Goal: Information Seeking & Learning: Learn about a topic

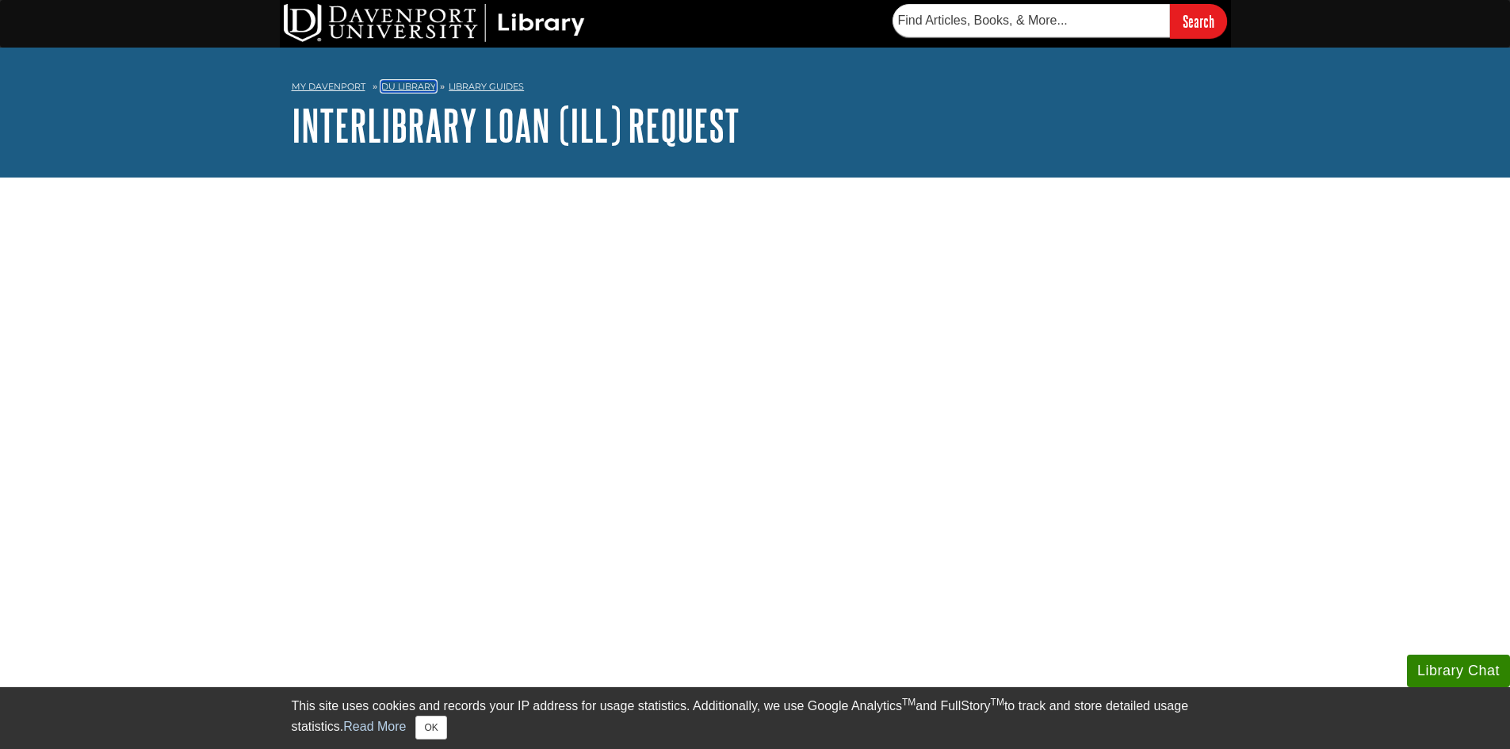
click at [417, 87] on link "DU Library" at bounding box center [408, 86] width 55 height 11
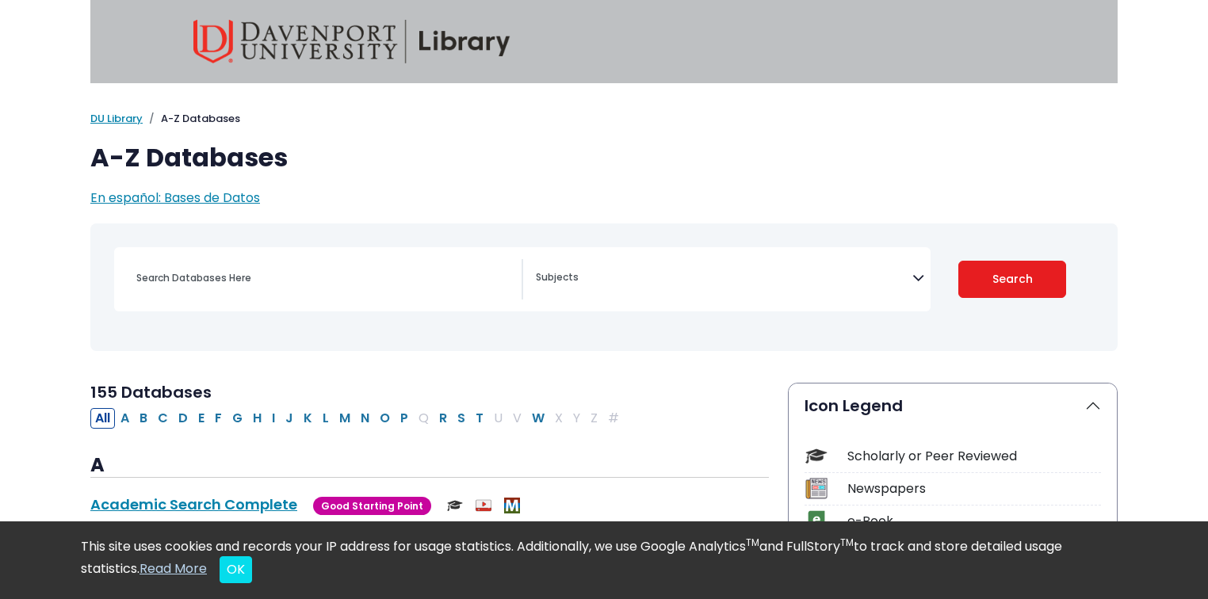
drag, startPoint x: 1398, startPoint y: 8, endPoint x: 740, endPoint y: 211, distance: 688.6
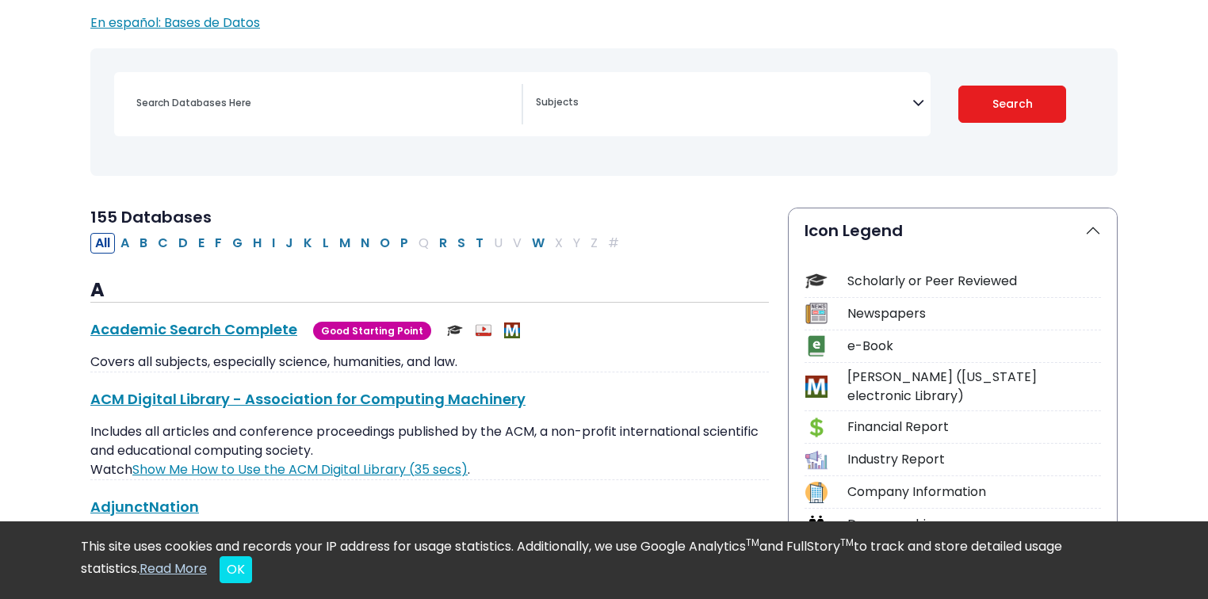
scroll to position [190, 0]
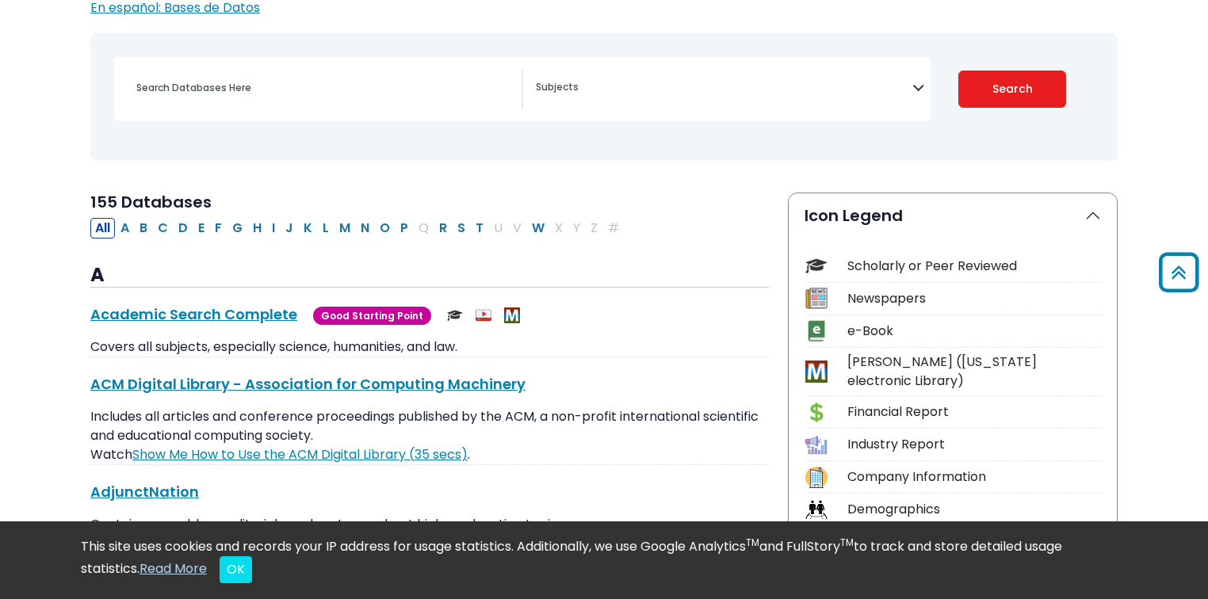
click at [742, 109] on span "Search filters" at bounding box center [724, 89] width 377 height 40
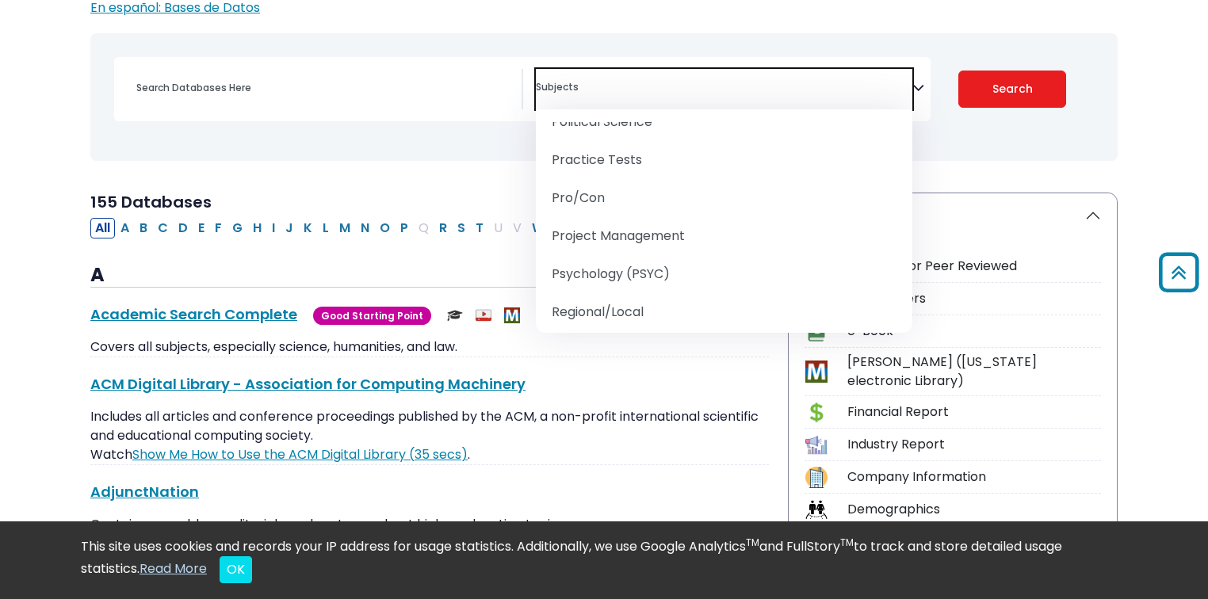
scroll to position [1903, 0]
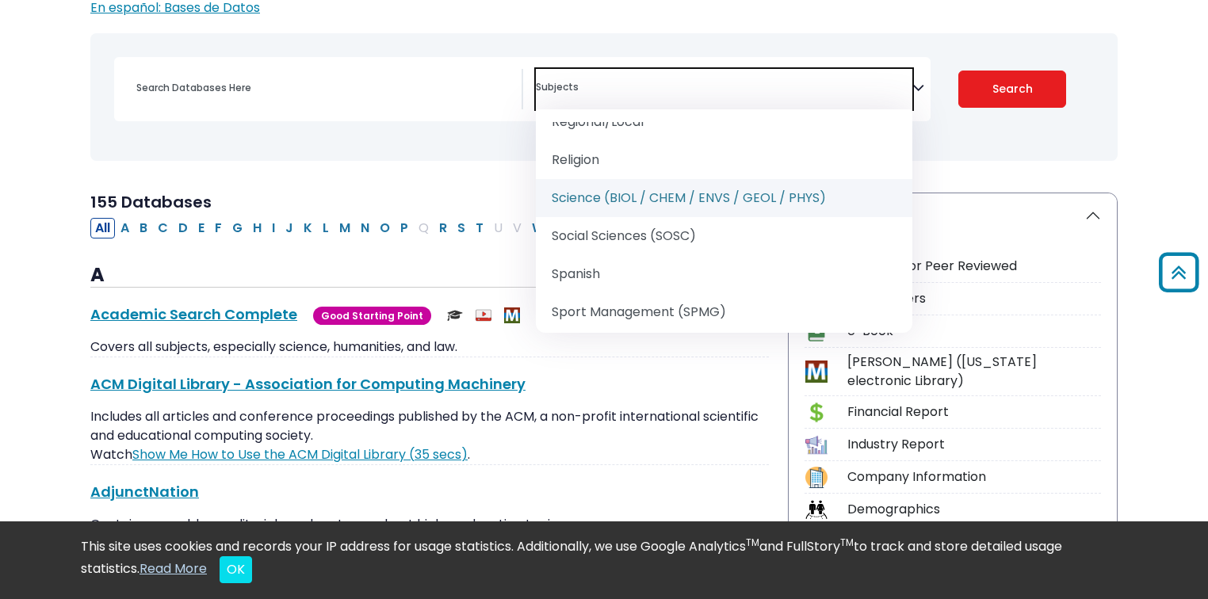
select select "219084"
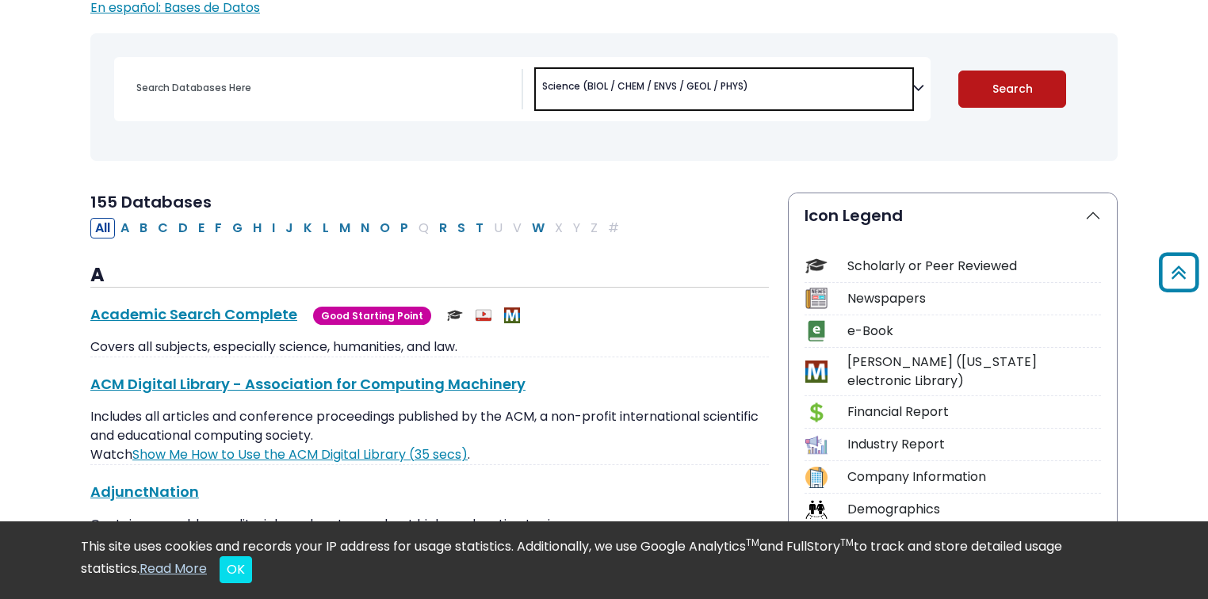
click at [1040, 96] on button "Search" at bounding box center [1012, 89] width 109 height 37
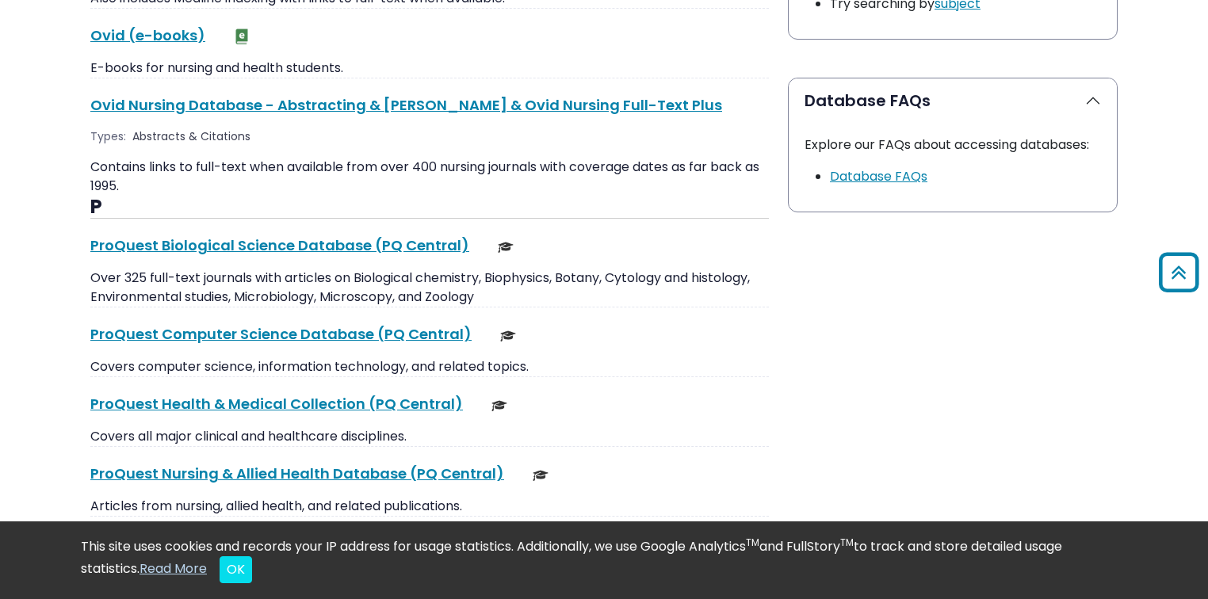
scroll to position [1966, 0]
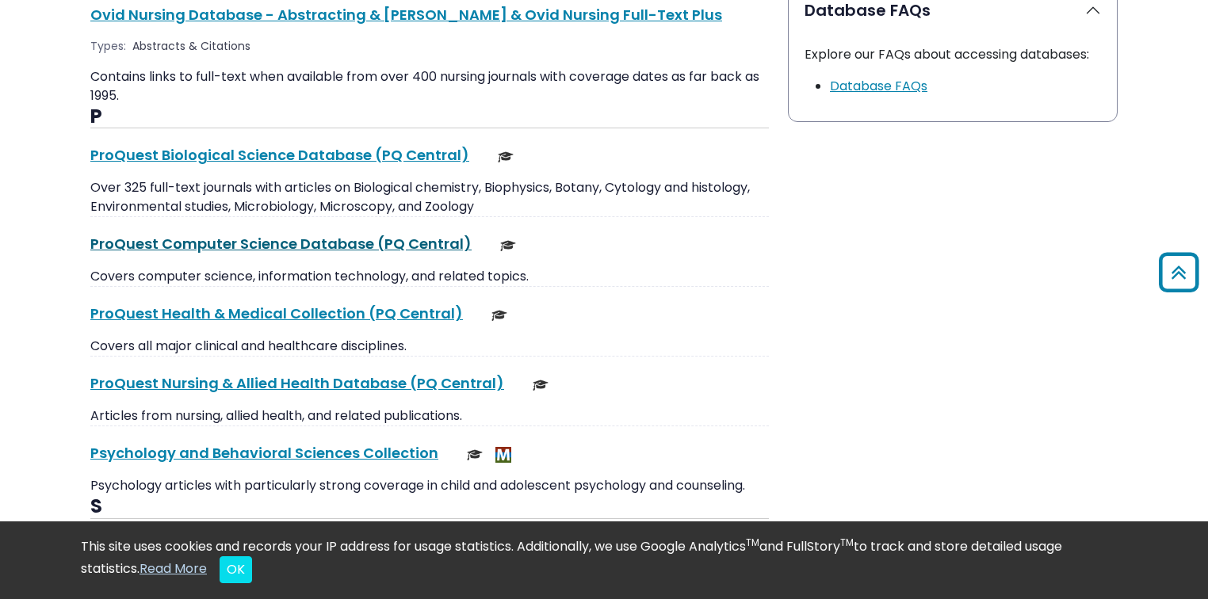
click at [263, 234] on link "ProQuest Computer Science Database (PQ Central) This link opens in a new window" at bounding box center [280, 244] width 381 height 20
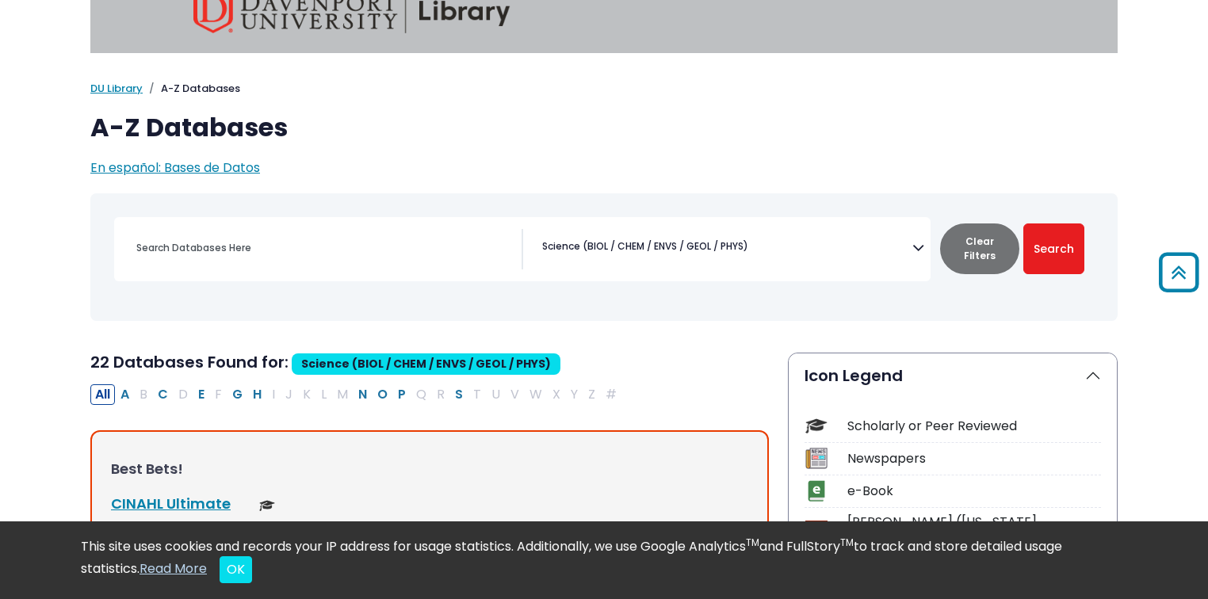
scroll to position [0, 0]
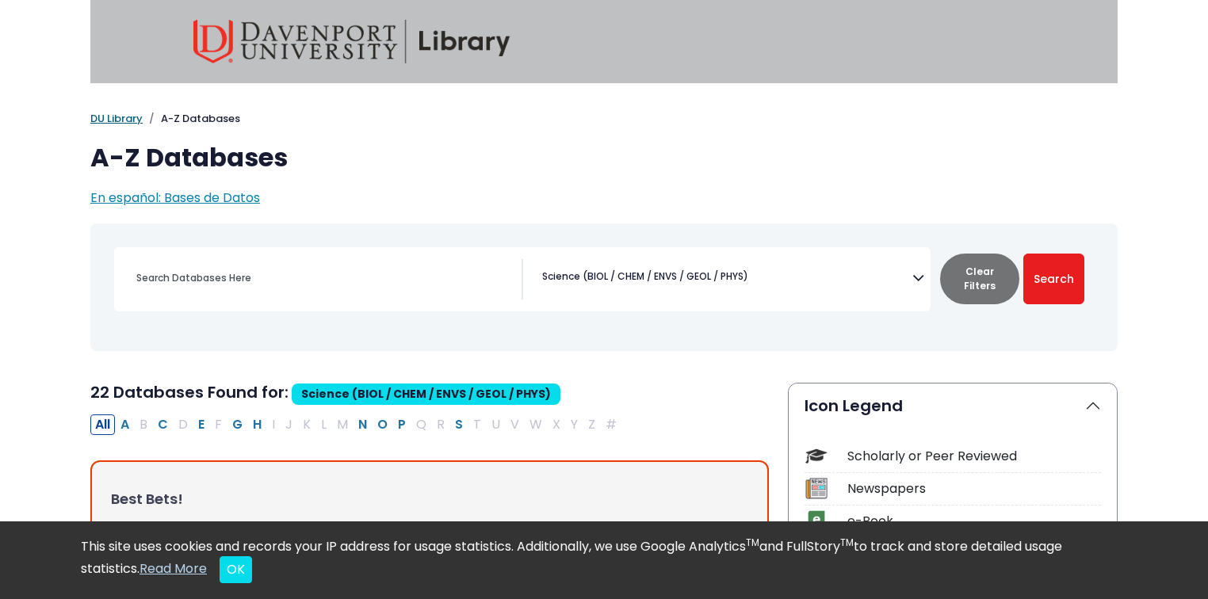
click at [108, 117] on link "DU Library" at bounding box center [116, 118] width 52 height 15
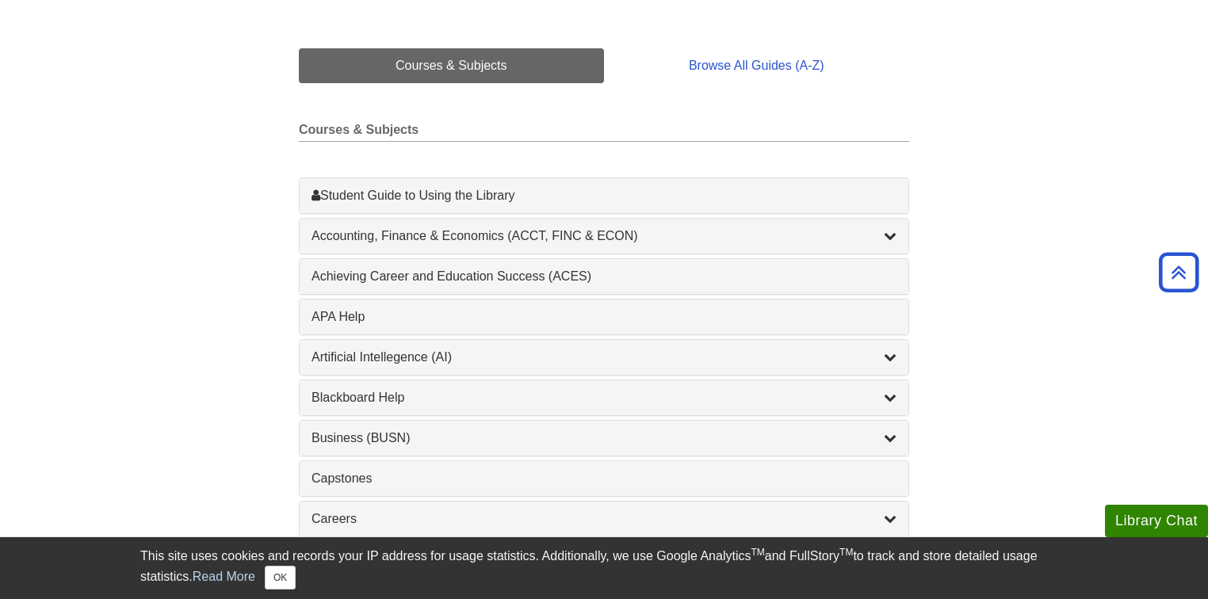
scroll to position [254, 0]
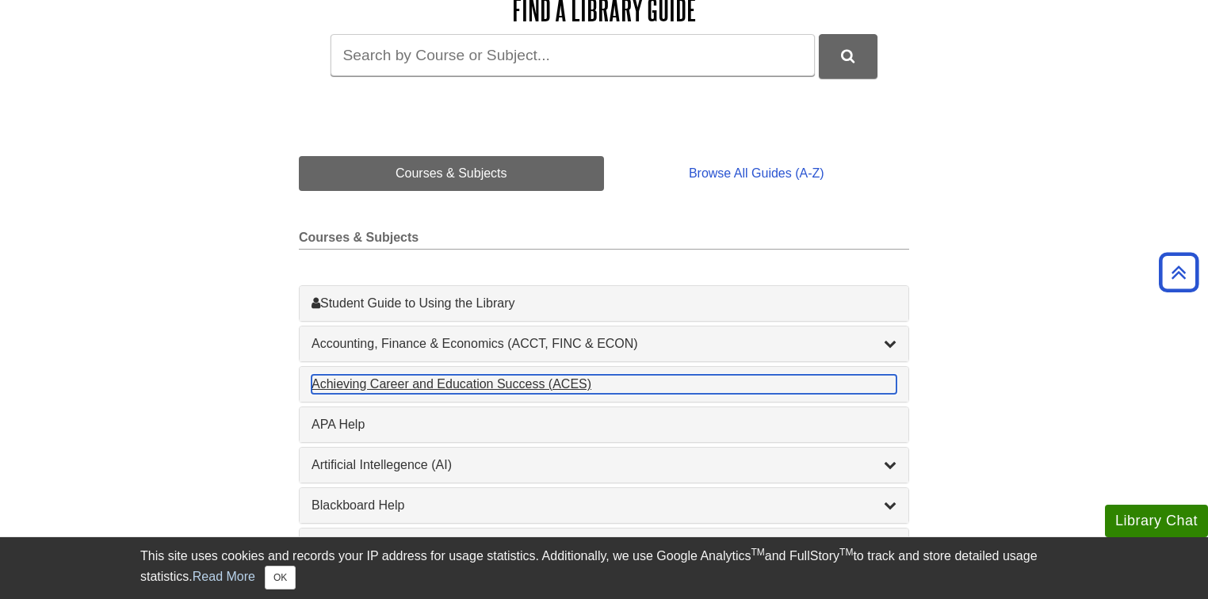
click at [510, 391] on div "Achieving Career and Education Success (ACES) , 1 guides" at bounding box center [604, 384] width 585 height 19
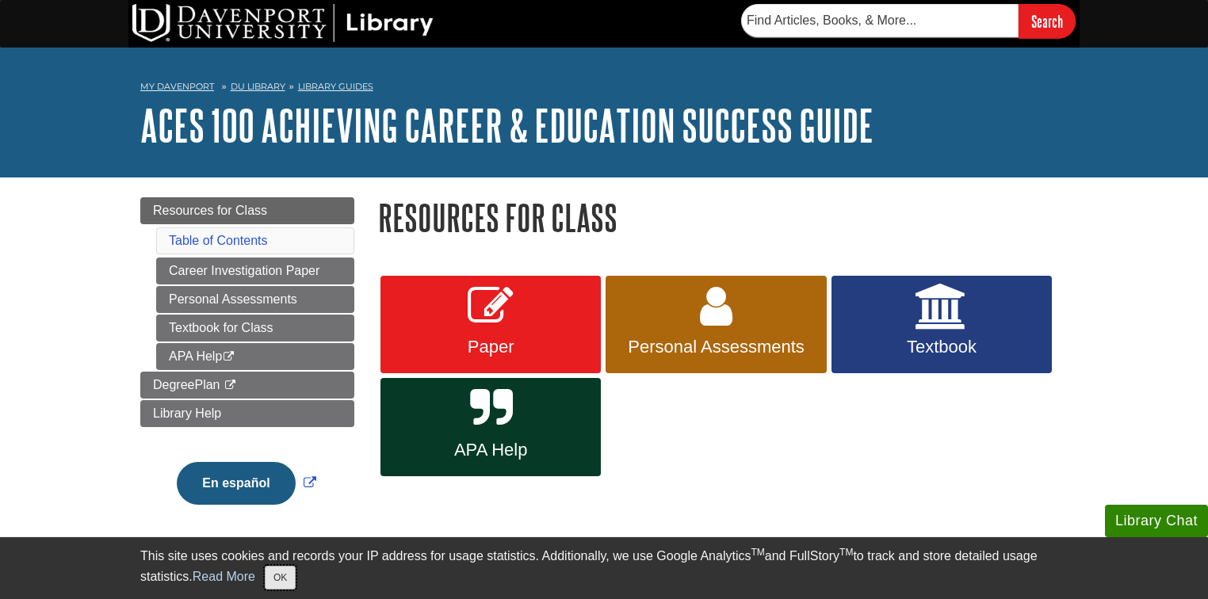
click at [289, 589] on button "OK" at bounding box center [280, 578] width 31 height 24
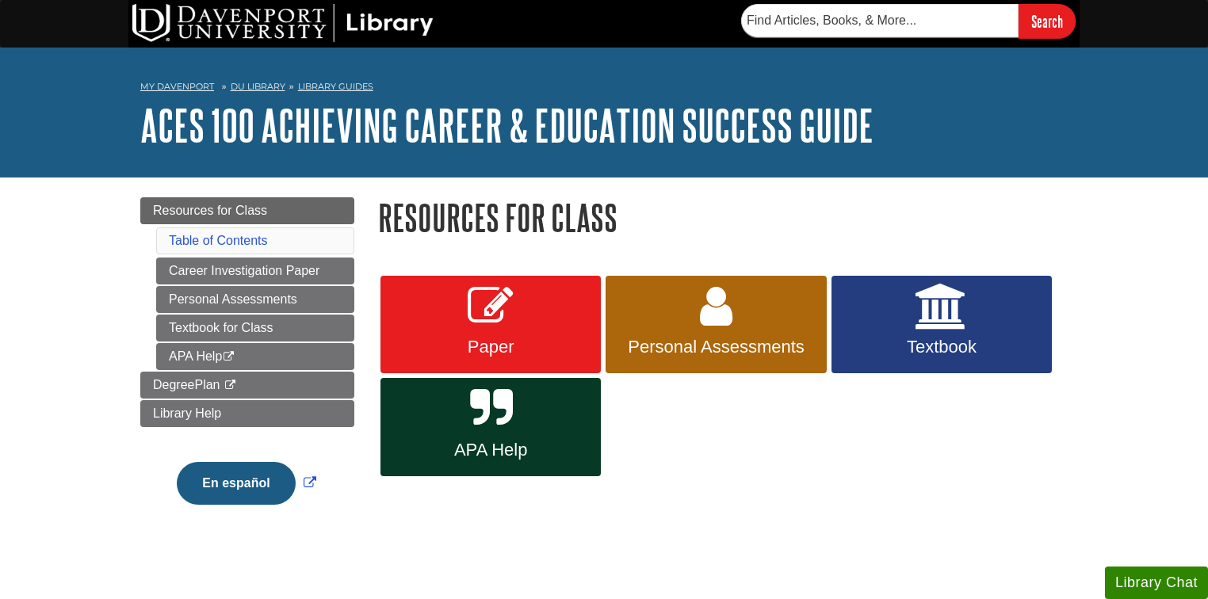
click at [867, 417] on div "Paper Personal Assessments Textbook APA Help" at bounding box center [723, 376] width 690 height 206
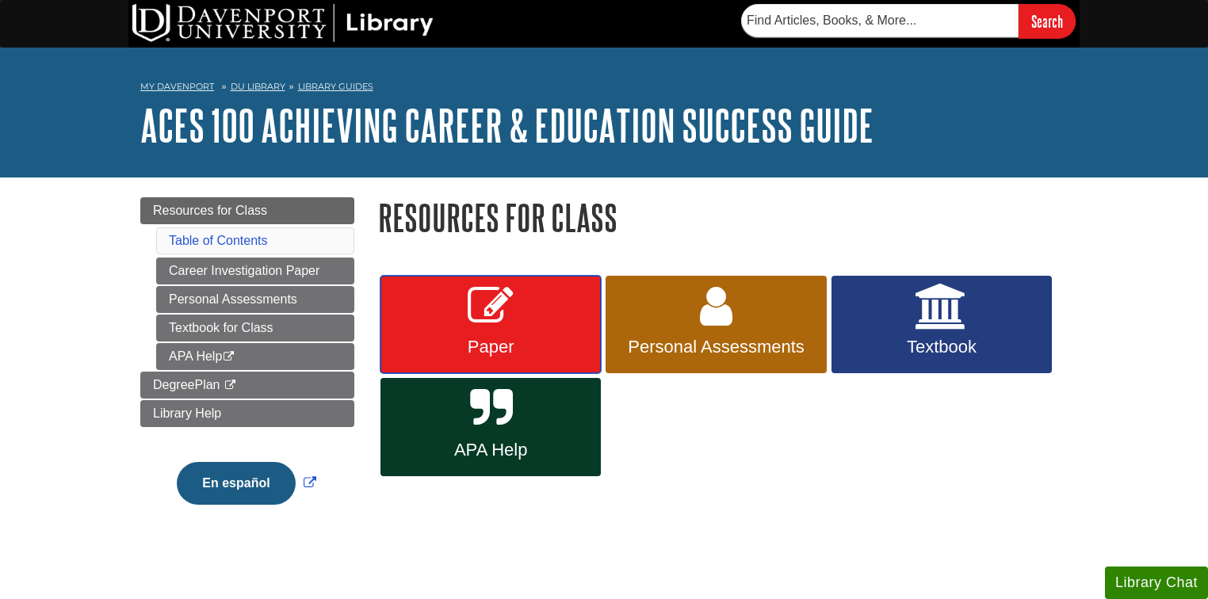
click at [517, 335] on link "Paper" at bounding box center [491, 325] width 220 height 98
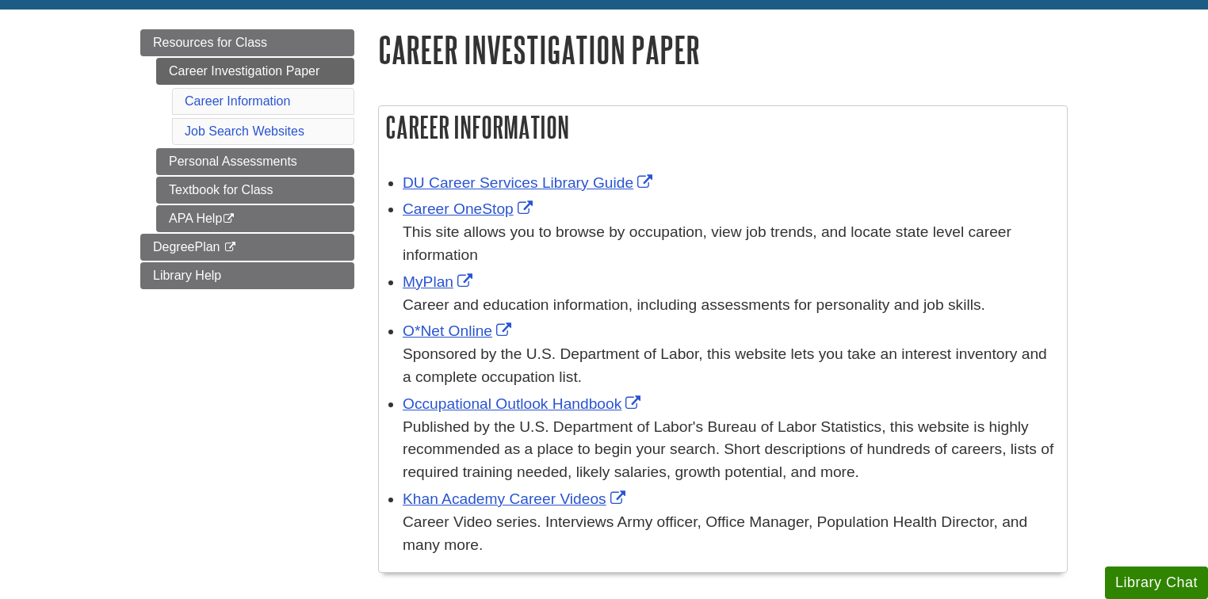
scroll to position [190, 0]
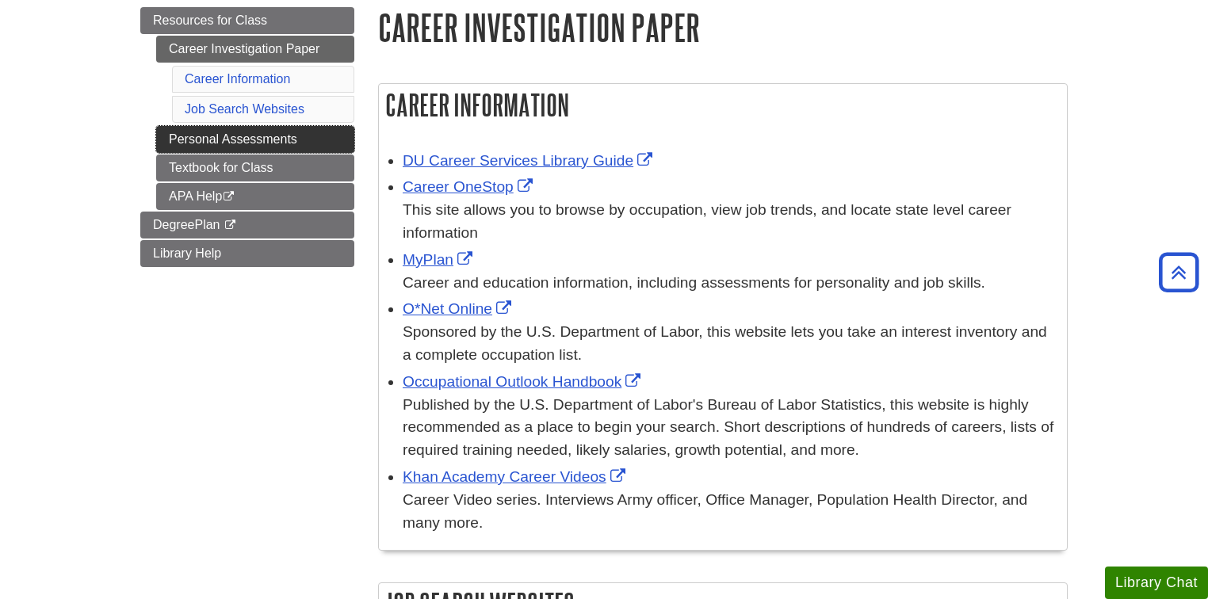
click at [224, 143] on link "Personal Assessments" at bounding box center [255, 139] width 198 height 27
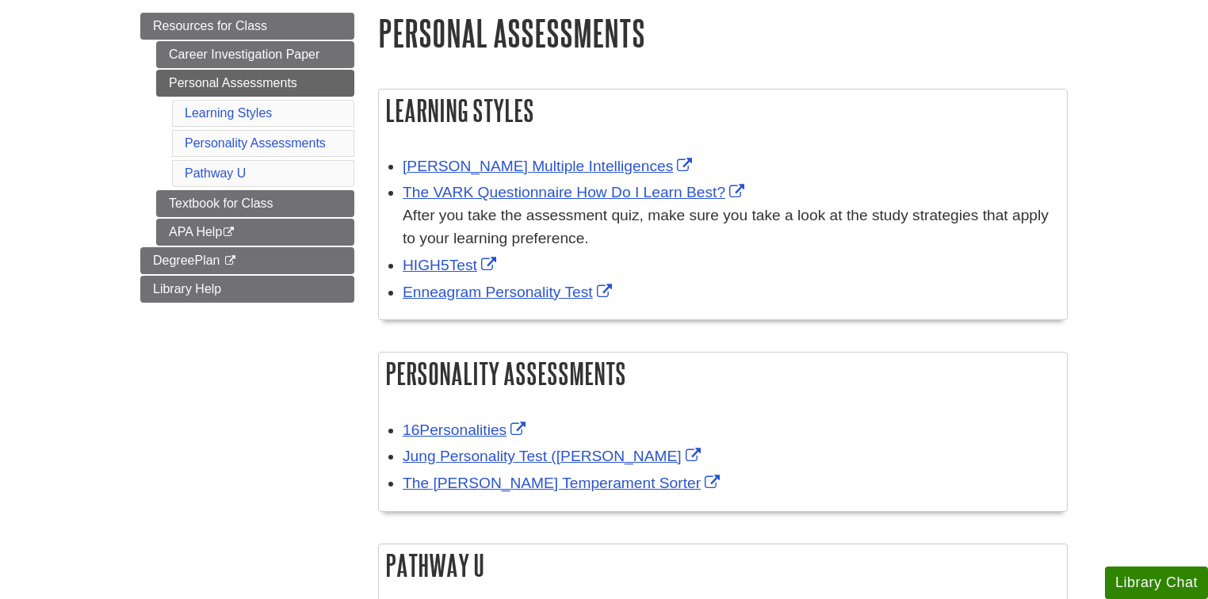
scroll to position [190, 0]
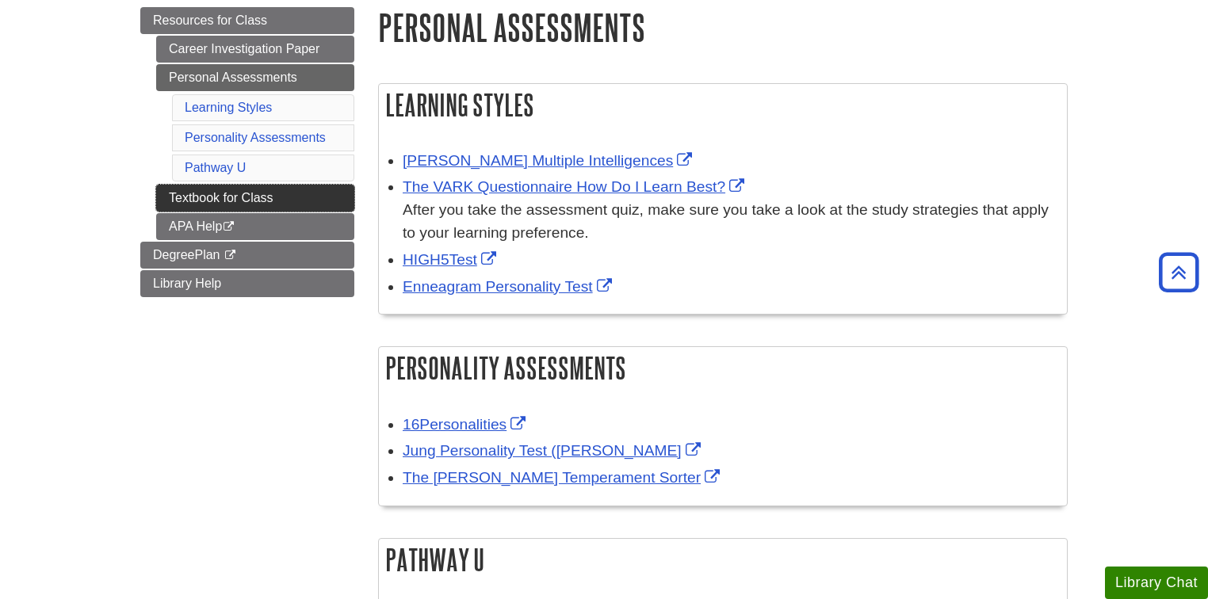
click at [246, 189] on link "Textbook for Class" at bounding box center [255, 198] width 198 height 27
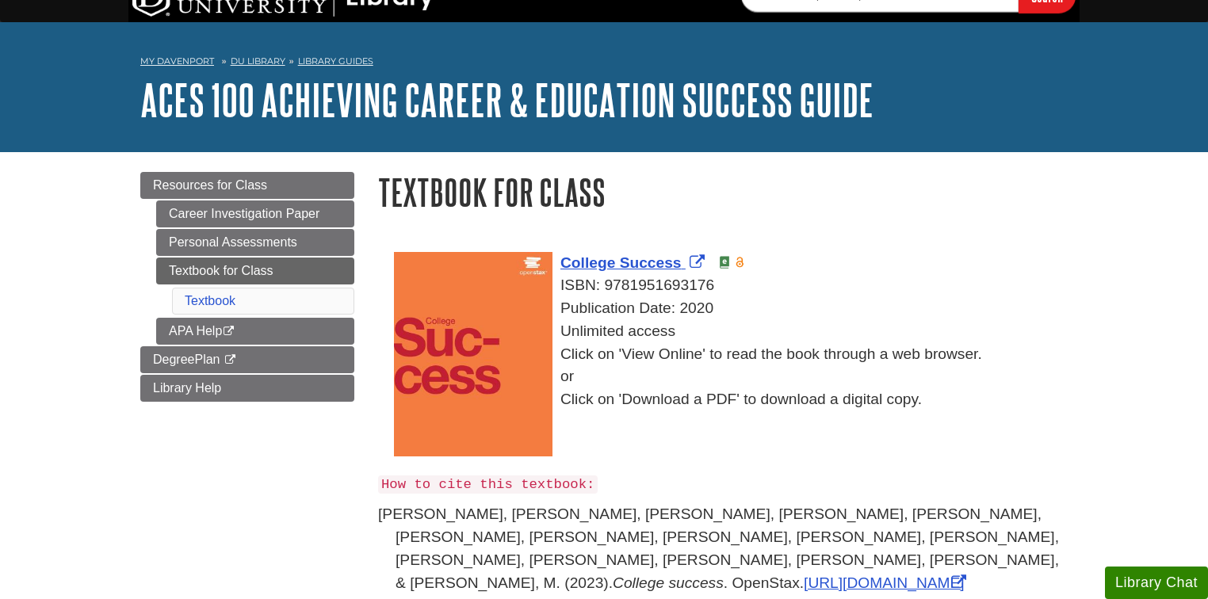
scroll to position [127, 0]
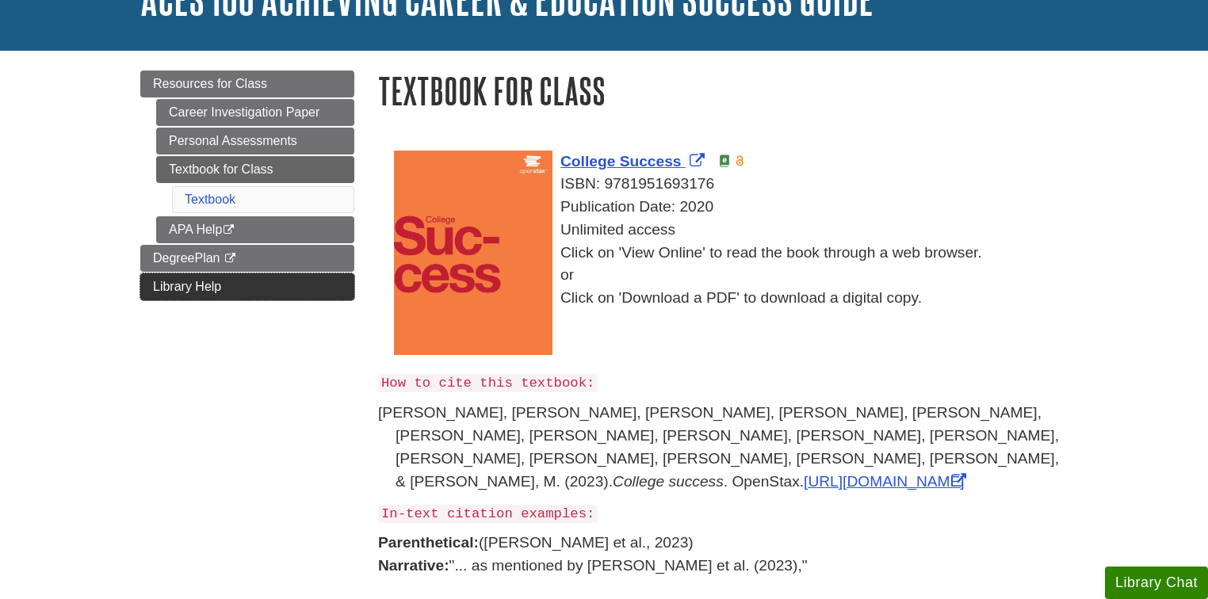
click at [181, 275] on link "Library Help" at bounding box center [247, 286] width 214 height 27
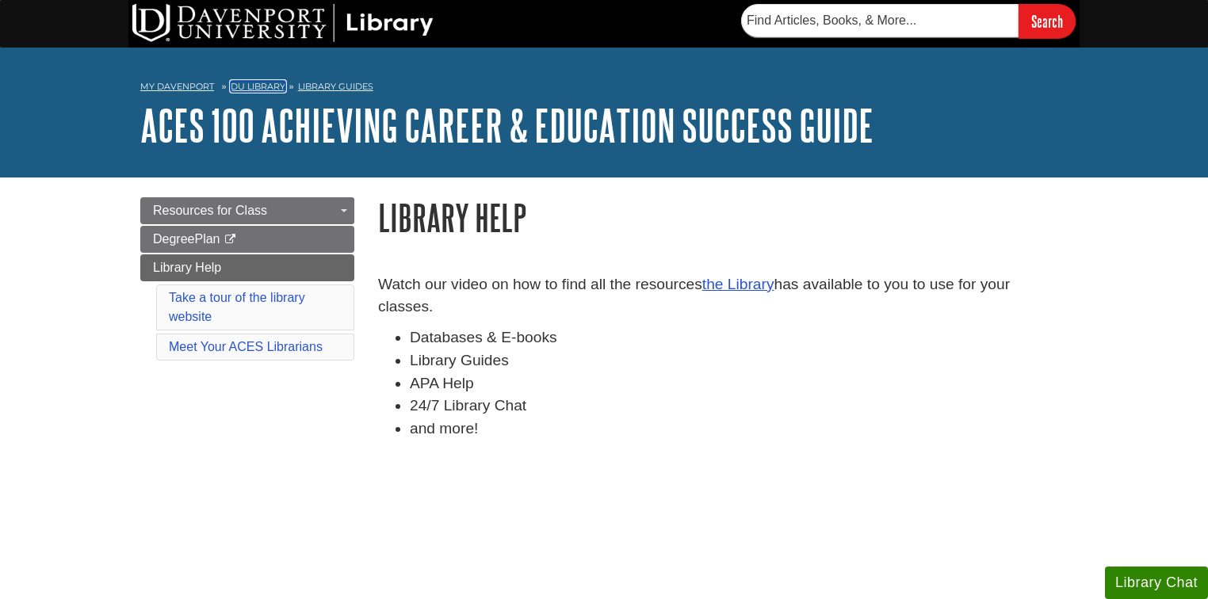
click at [247, 89] on link "DU Library" at bounding box center [258, 86] width 55 height 11
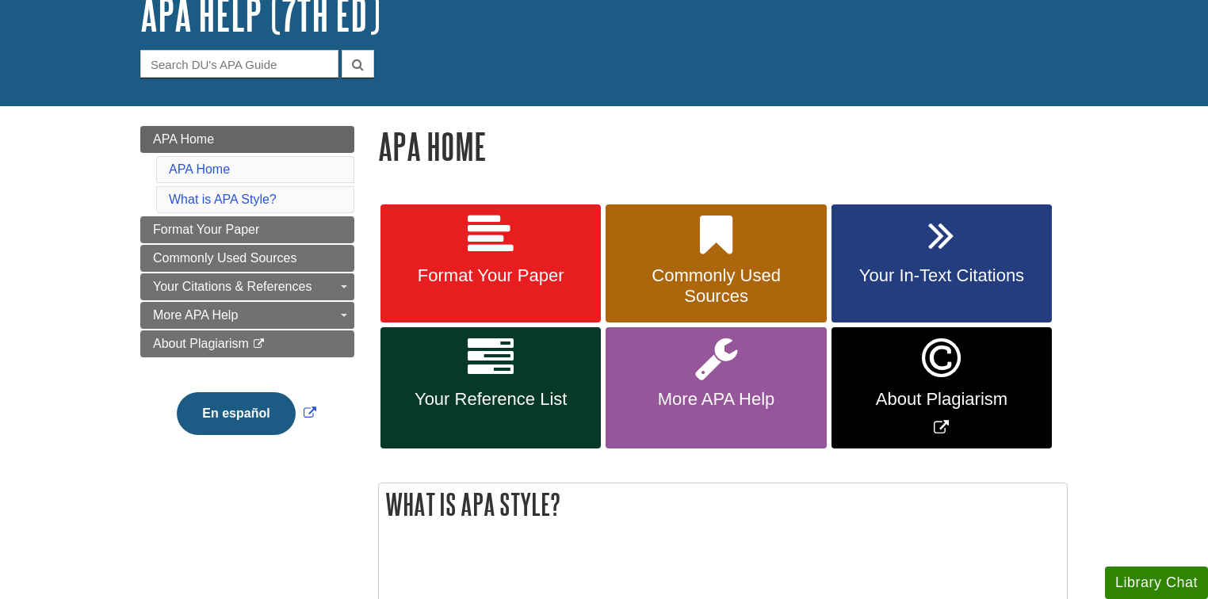
scroll to position [127, 0]
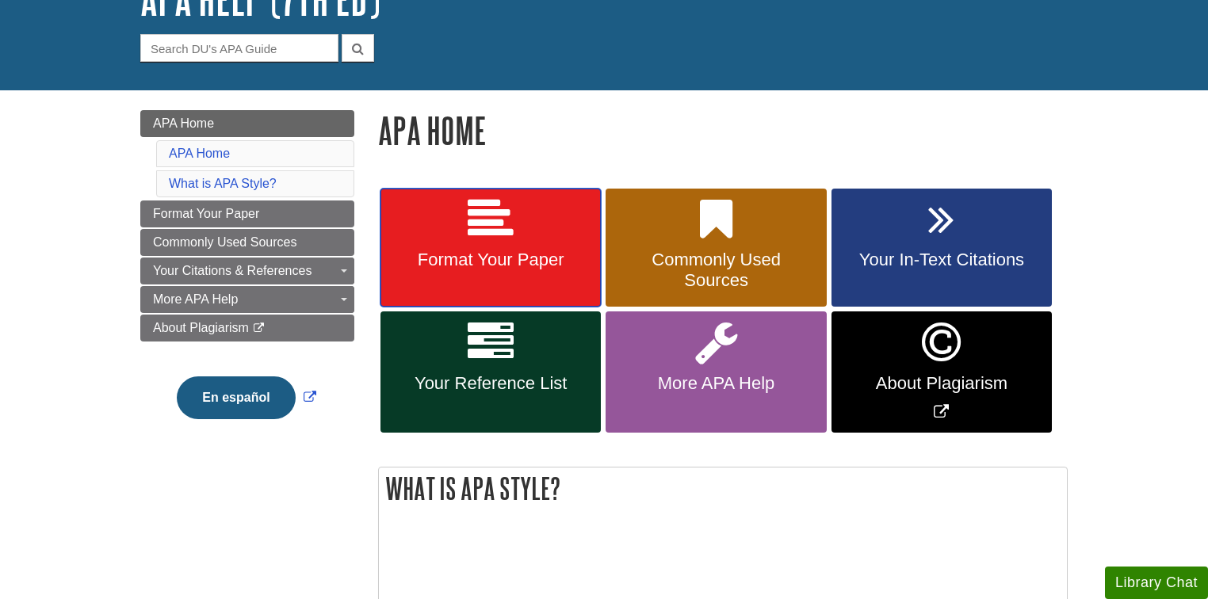
click at [515, 218] on link "Format Your Paper" at bounding box center [491, 248] width 220 height 119
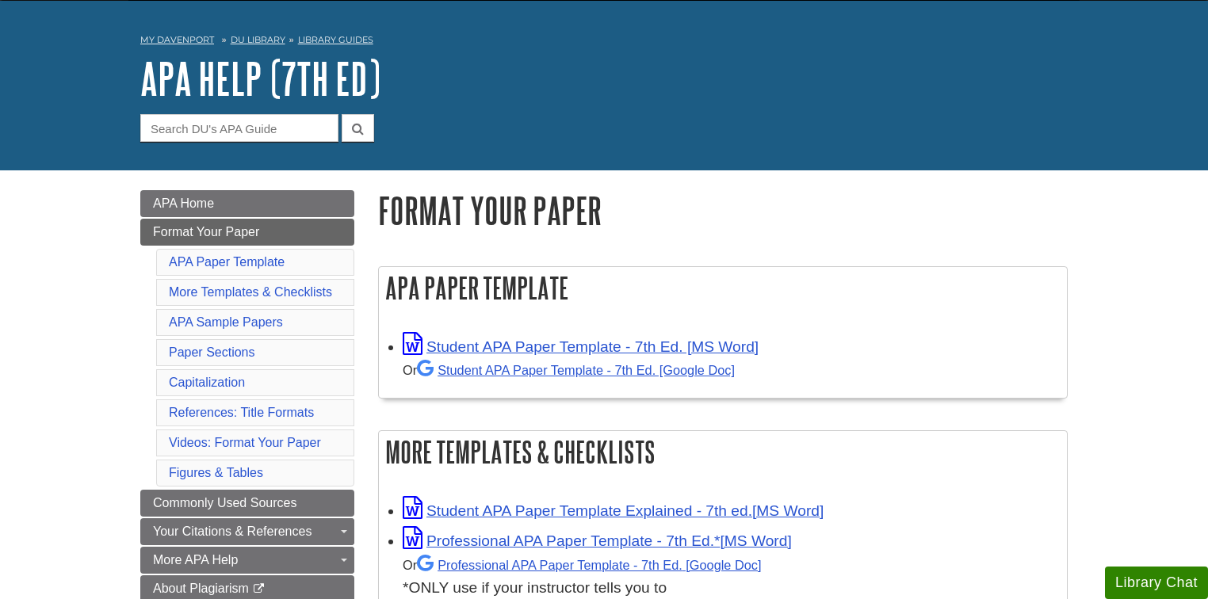
scroll to position [127, 0]
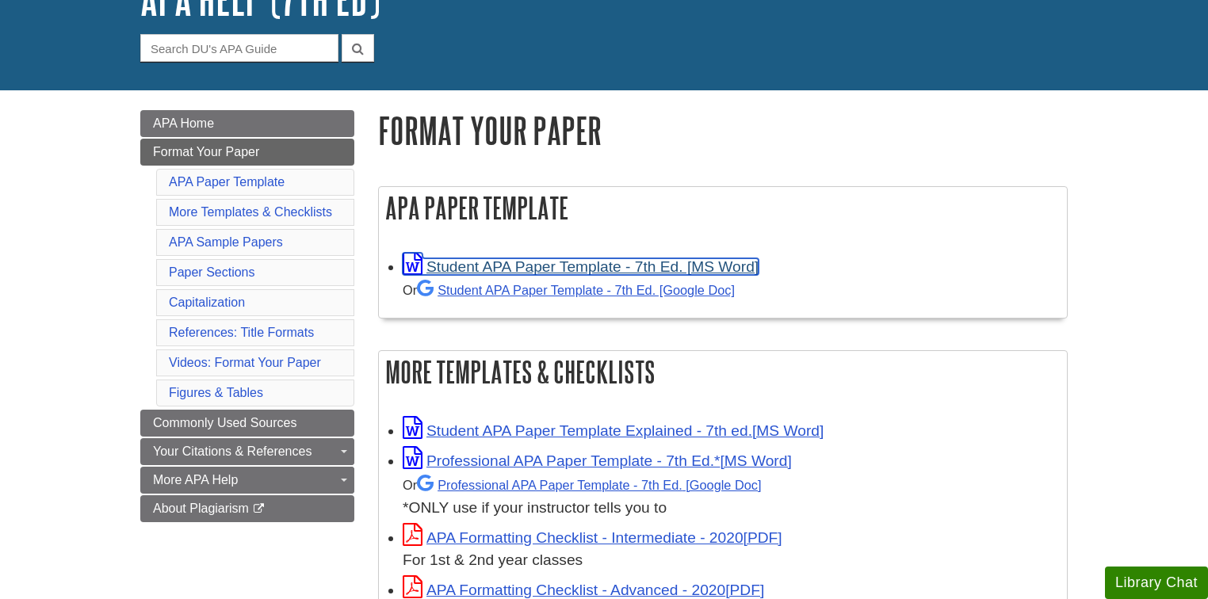
click at [585, 273] on link "Student APA Paper Template - 7th Ed. [MS Word]" at bounding box center [581, 266] width 356 height 17
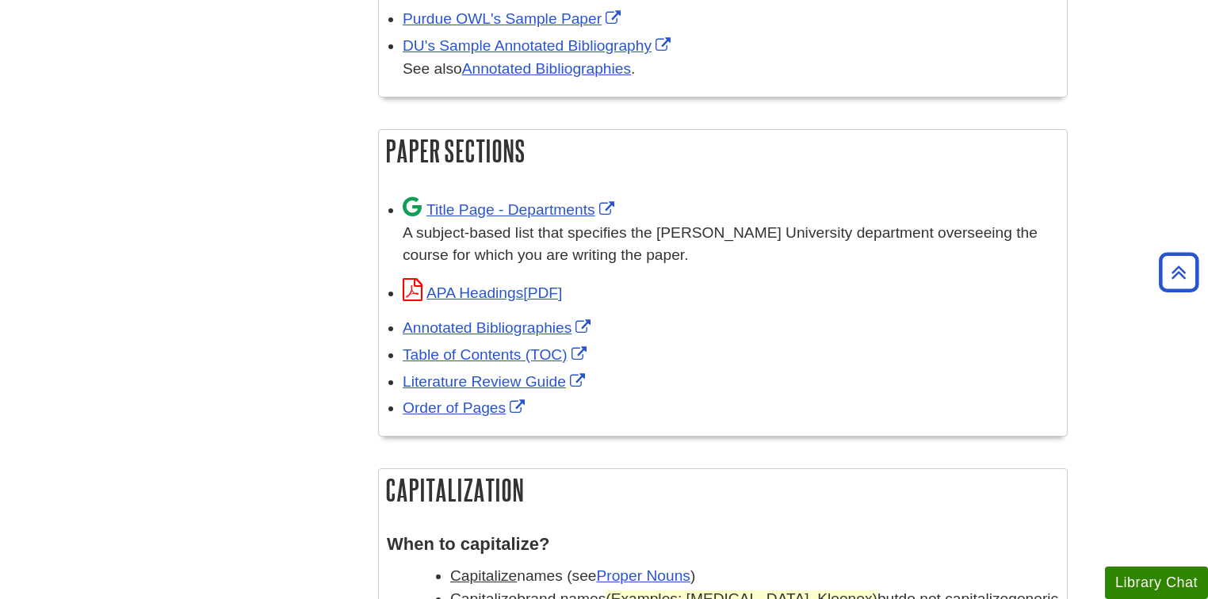
scroll to position [1015, 0]
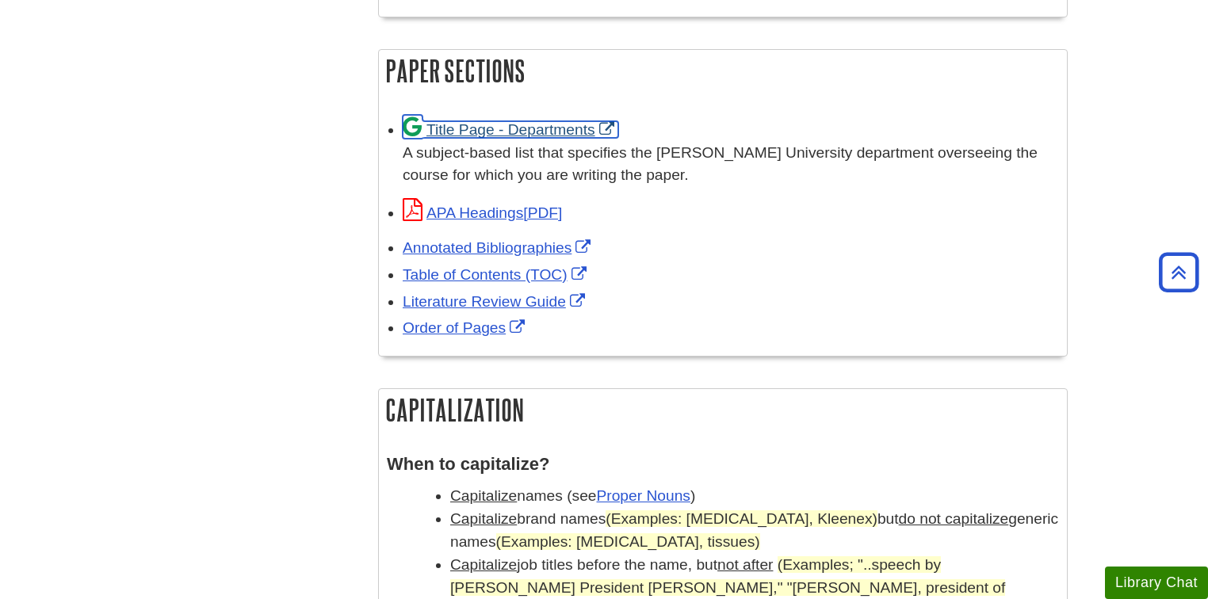
click at [492, 133] on link "Title Page - Departments" at bounding box center [511, 129] width 216 height 17
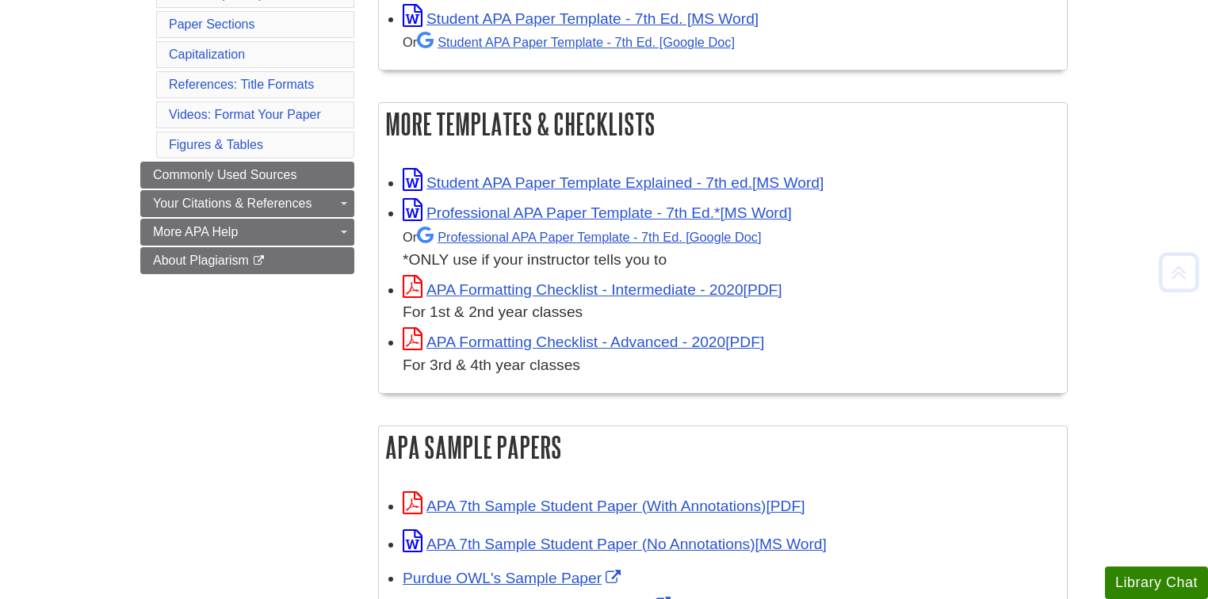
scroll to position [381, 0]
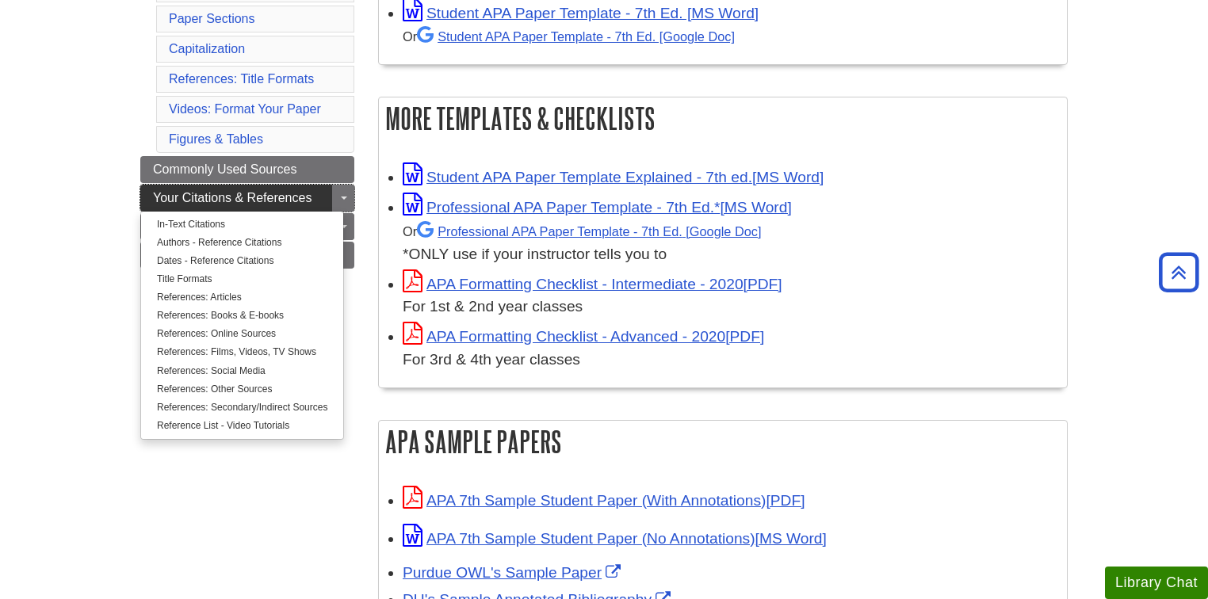
click at [272, 191] on span "Your Citations & References" at bounding box center [232, 197] width 159 height 13
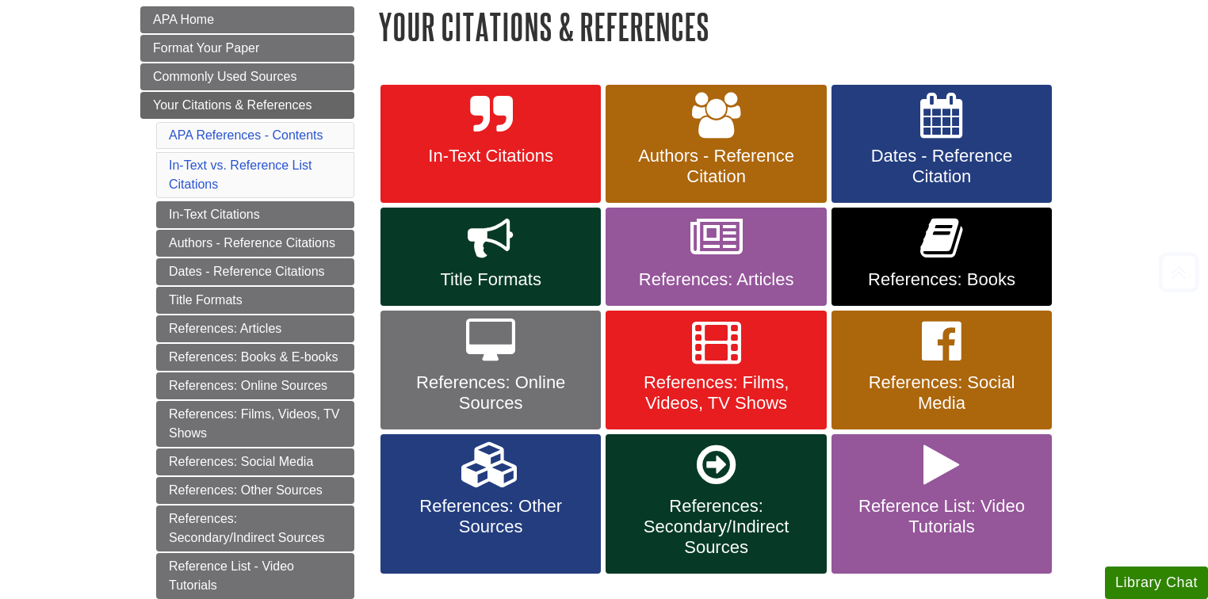
scroll to position [254, 0]
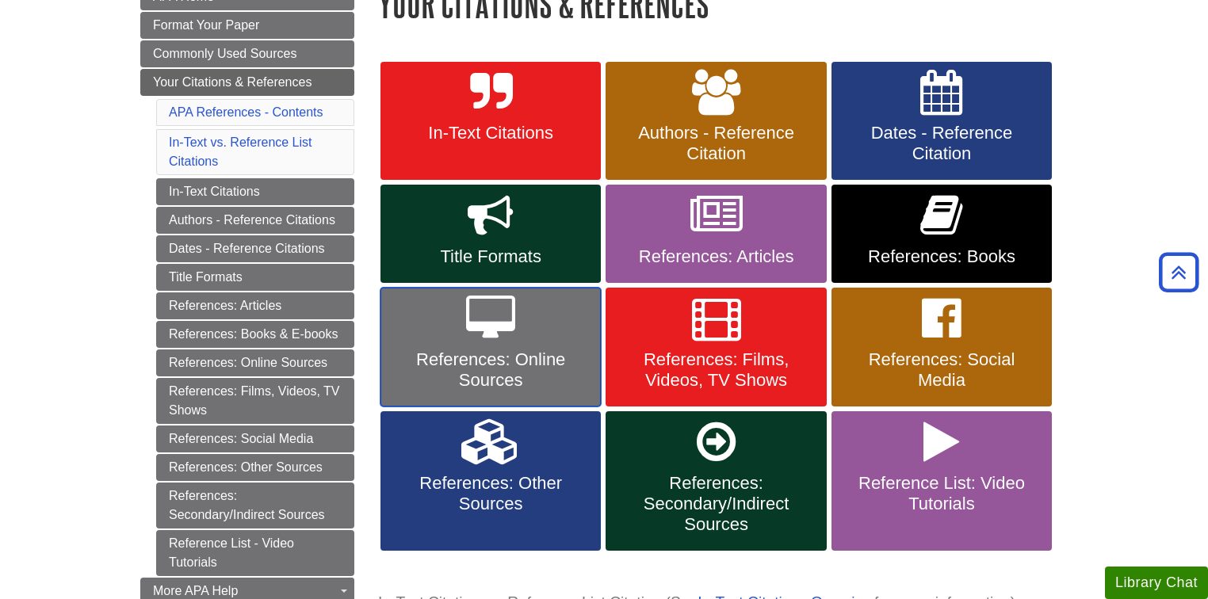
click at [551, 352] on span "References: Online Sources" at bounding box center [490, 370] width 197 height 41
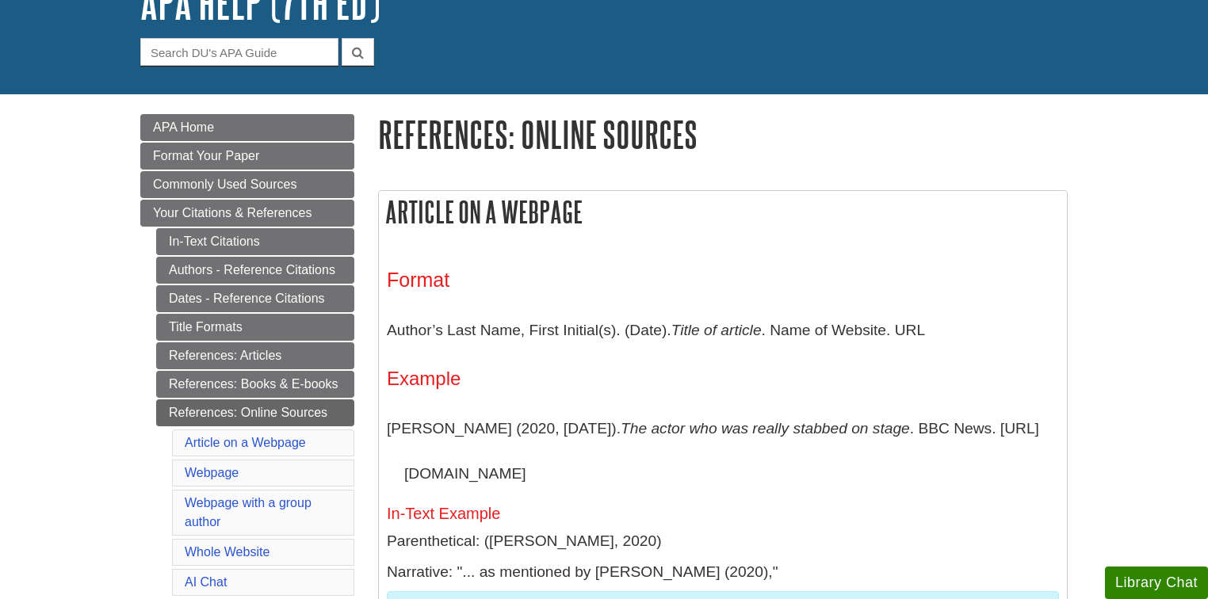
scroll to position [127, 0]
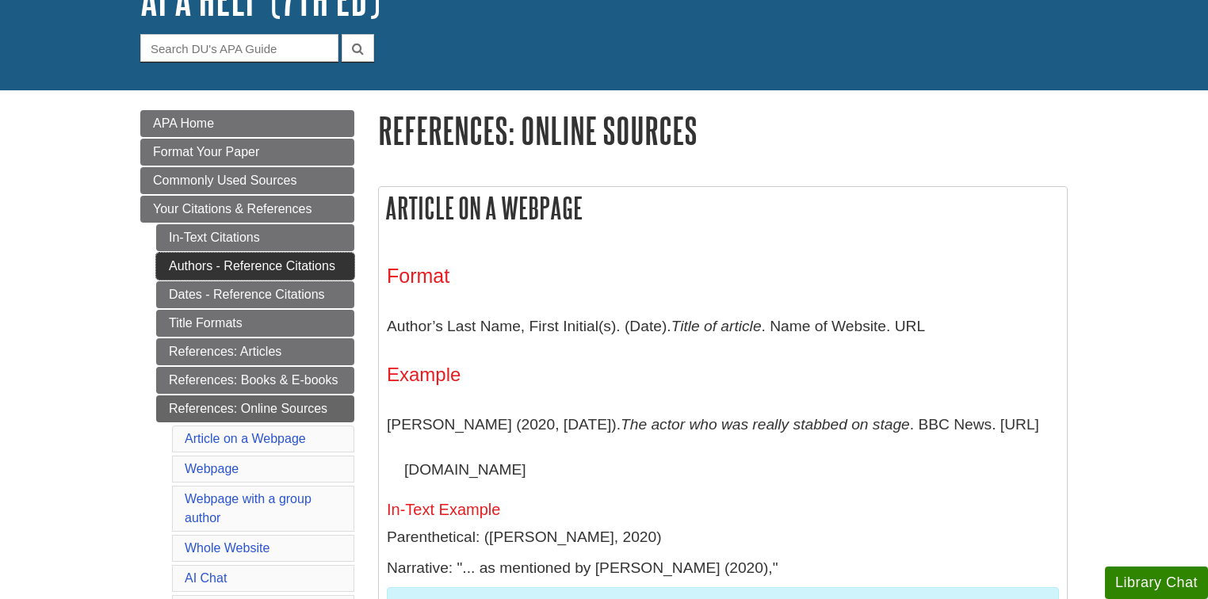
click at [279, 266] on link "Authors - Reference Citations" at bounding box center [255, 266] width 198 height 27
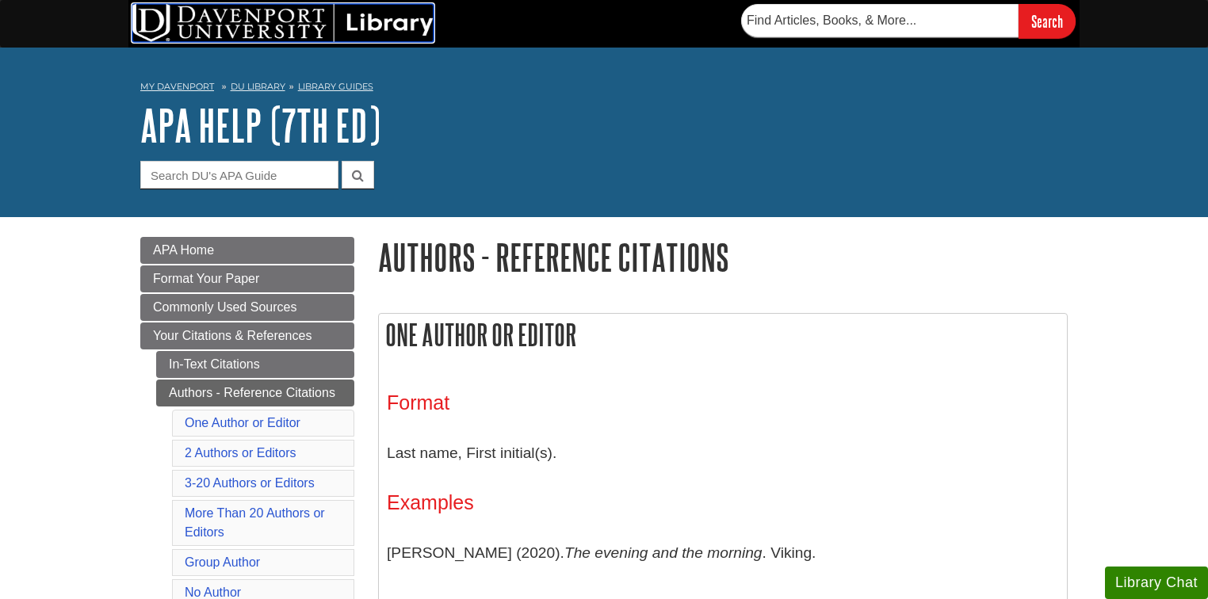
click at [246, 29] on img at bounding box center [282, 23] width 301 height 38
